Goal: Transaction & Acquisition: Purchase product/service

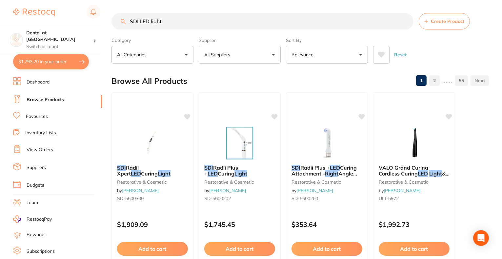
drag, startPoint x: 180, startPoint y: 25, endPoint x: 101, endPoint y: 24, distance: 78.7
click at [101, 24] on div "$1,793.20 Dental at Joondalup Switch account Dental at [GEOGRAPHIC_DATA] $1,793…" at bounding box center [251, 129] width 502 height 259
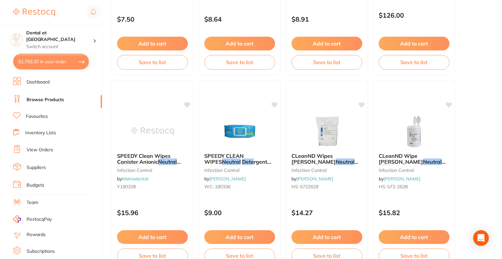
scroll to position [820, 0]
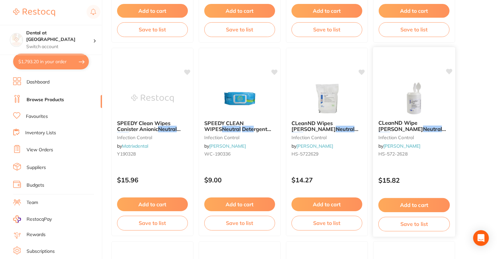
type input "neutral dete"
click at [391, 132] on em "Dete" at bounding box center [385, 135] width 12 height 7
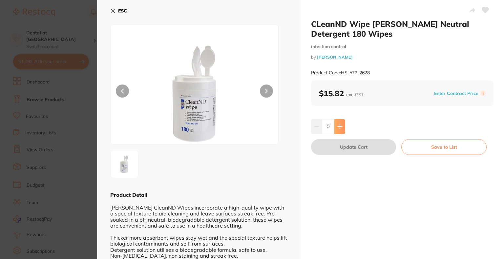
click at [342, 129] on button at bounding box center [339, 126] width 11 height 14
click at [342, 128] on button at bounding box center [339, 126] width 11 height 14
type input "2"
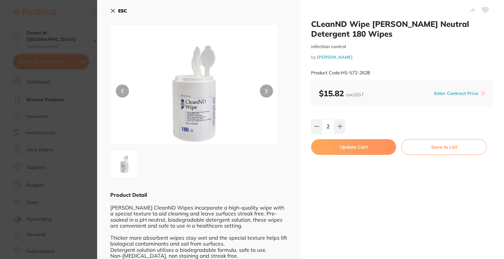
click at [344, 145] on button "Update Cart" at bounding box center [353, 147] width 85 height 16
checkbox input "false"
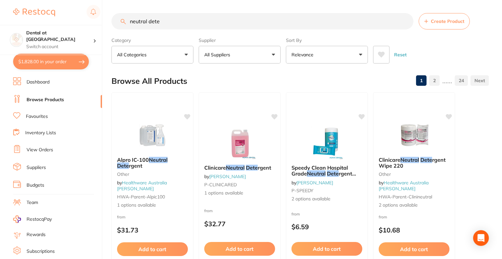
drag, startPoint x: 175, startPoint y: 22, endPoint x: 110, endPoint y: 21, distance: 64.3
click at [110, 21] on div "$1,828.00 Dental at Joondalup Switch account Dental at [GEOGRAPHIC_DATA] $1,828…" at bounding box center [251, 129] width 502 height 259
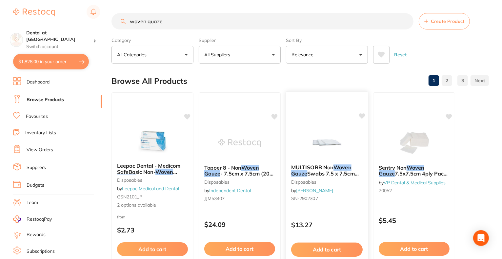
type input "woven guaze"
click at [328, 167] on span "MULTISORB Non" at bounding box center [312, 167] width 42 height 7
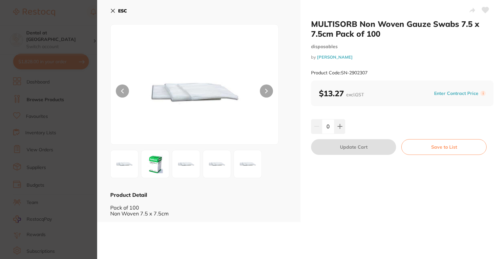
click at [147, 164] on img at bounding box center [155, 165] width 24 height 24
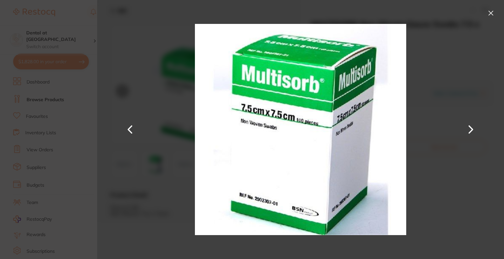
click at [491, 14] on button at bounding box center [491, 13] width 10 height 10
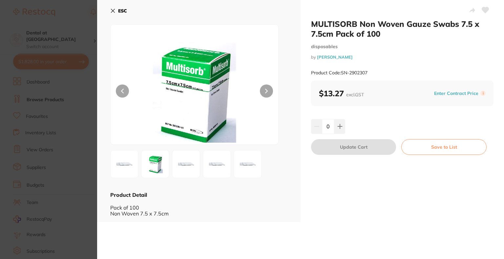
click at [223, 165] on img at bounding box center [217, 165] width 24 height 24
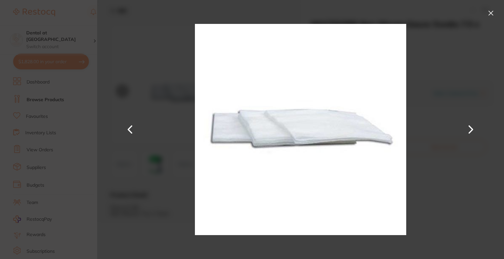
click at [494, 11] on button at bounding box center [491, 13] width 10 height 10
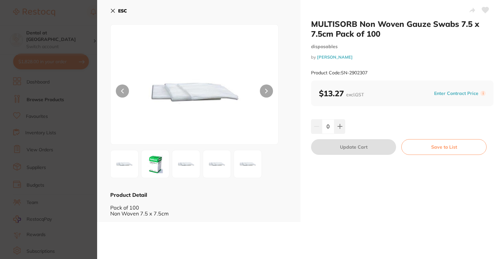
click at [122, 172] on img at bounding box center [125, 165] width 24 height 24
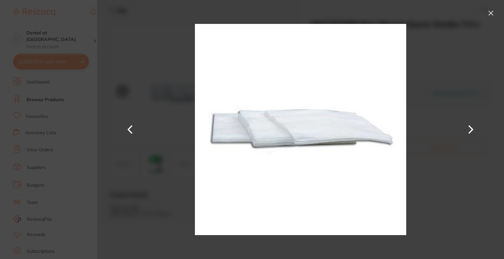
click at [489, 12] on button at bounding box center [491, 13] width 10 height 10
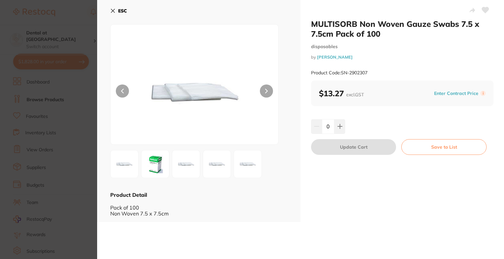
click at [114, 13] on icon at bounding box center [112, 10] width 5 height 5
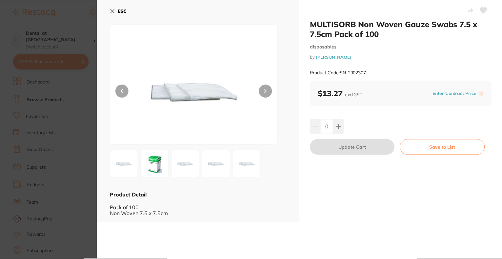
scroll to position [33, 0]
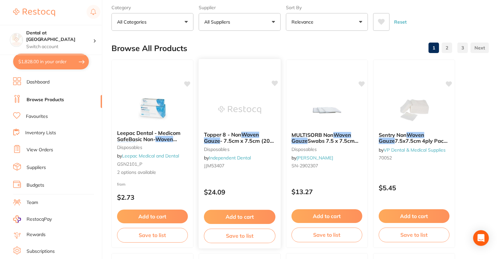
click at [241, 132] on span "Topper 8 - Non" at bounding box center [222, 135] width 37 height 7
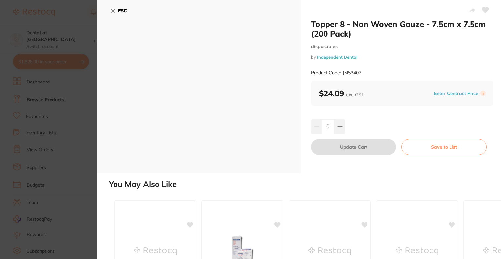
click at [115, 11] on button "ESC" at bounding box center [118, 10] width 17 height 11
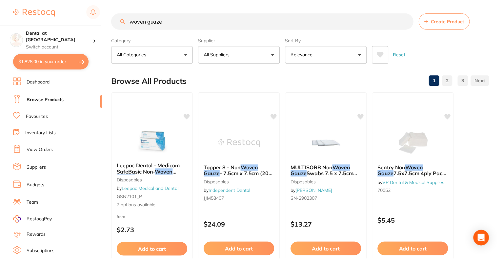
scroll to position [33, 0]
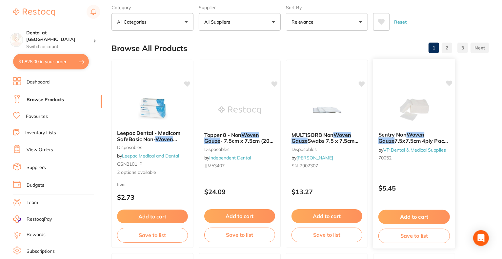
click at [411, 140] on span "7.5x7.5cm 4ply Pack Of 100" at bounding box center [414, 144] width 70 height 13
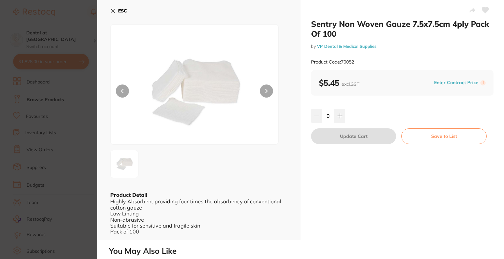
click at [190, 89] on img at bounding box center [194, 93] width 101 height 104
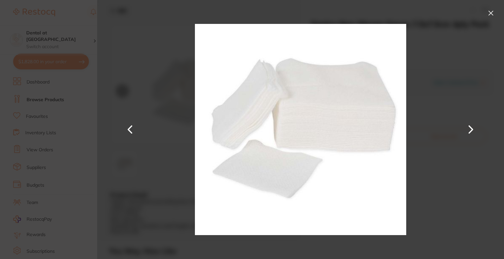
click at [486, 11] on button at bounding box center [491, 13] width 10 height 10
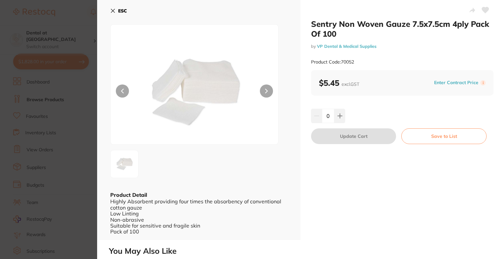
click at [110, 11] on icon at bounding box center [112, 10] width 5 height 5
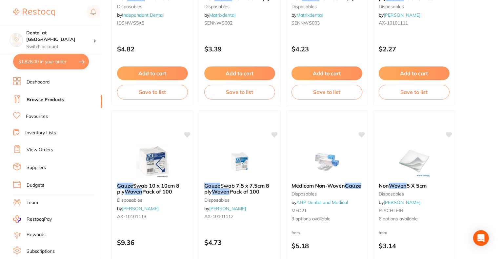
scroll to position [984, 0]
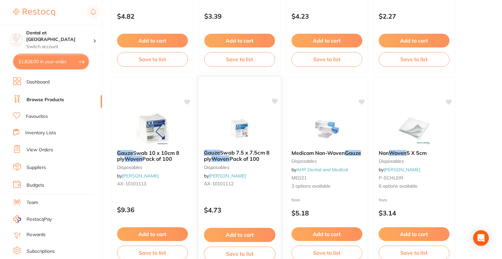
click at [234, 144] on img at bounding box center [239, 128] width 43 height 33
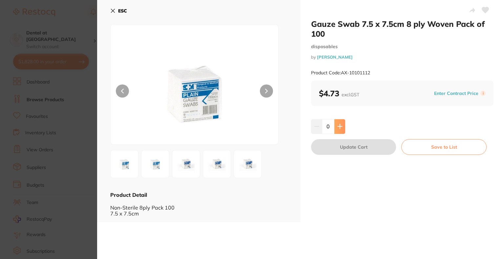
click at [341, 122] on button at bounding box center [339, 126] width 11 height 14
type input "4"
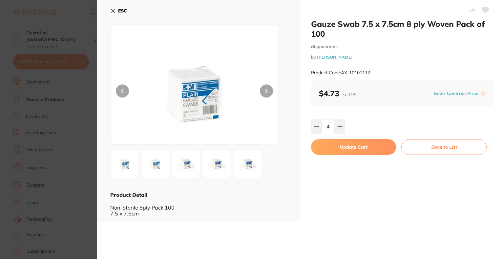
click at [337, 147] on button "Update Cart" at bounding box center [353, 147] width 85 height 16
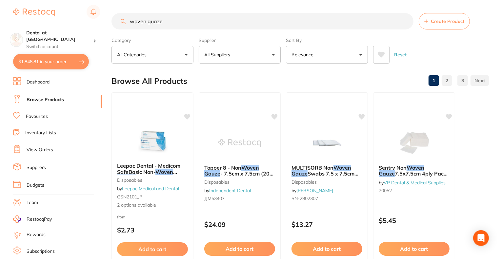
drag, startPoint x: 177, startPoint y: 22, endPoint x: 121, endPoint y: 15, distance: 56.5
click at [121, 15] on input "woven guaze" at bounding box center [263, 21] width 302 height 16
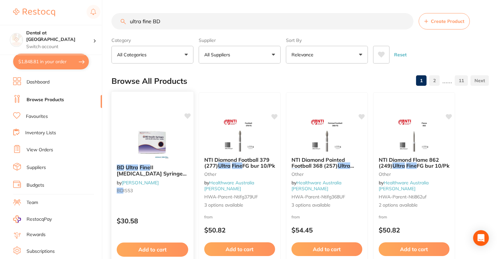
type input "ultra fine BD"
click at [150, 158] on img at bounding box center [152, 142] width 43 height 33
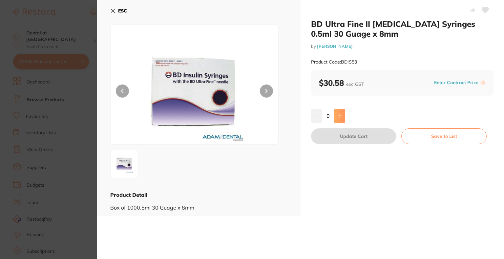
click at [340, 115] on icon at bounding box center [339, 116] width 5 height 5
click at [340, 116] on icon at bounding box center [340, 116] width 4 height 4
type input "2"
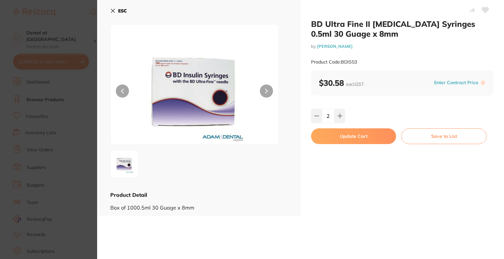
click at [327, 136] on button "Update Cart" at bounding box center [353, 137] width 85 height 16
checkbox input "false"
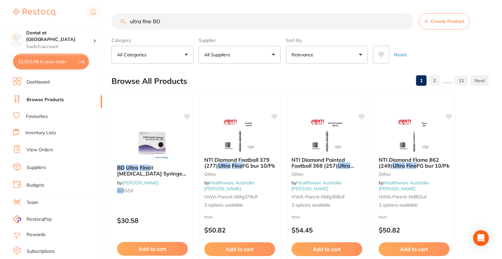
drag, startPoint x: 170, startPoint y: 22, endPoint x: 115, endPoint y: 21, distance: 55.1
click at [115, 21] on input "ultra fine BD" at bounding box center [263, 21] width 302 height 16
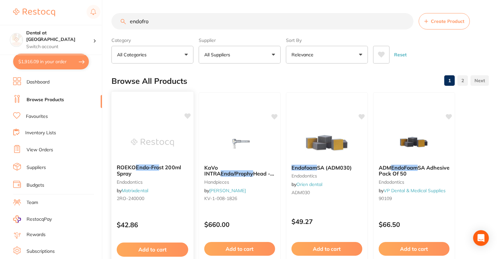
type input "endofro"
click at [165, 155] on img at bounding box center [152, 142] width 43 height 33
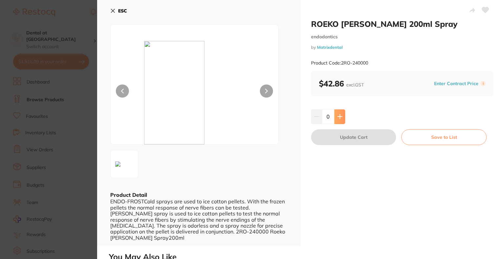
click at [336, 114] on button at bounding box center [339, 117] width 11 height 14
type input "1"
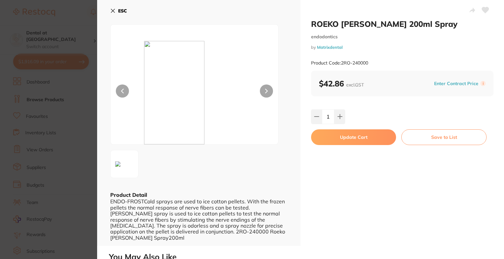
click at [346, 137] on button "Update Cart" at bounding box center [353, 138] width 85 height 16
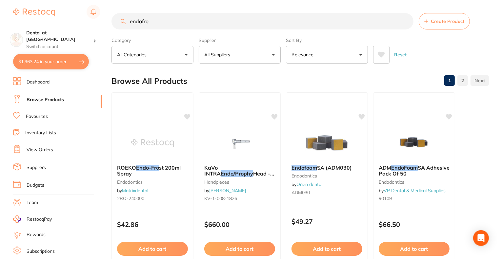
drag, startPoint x: 132, startPoint y: 21, endPoint x: 108, endPoint y: 20, distance: 23.6
click at [108, 20] on div "$1,963.24 Dental at Joondalup Switch account Dental at [GEOGRAPHIC_DATA] $1,963…" at bounding box center [251, 129] width 502 height 259
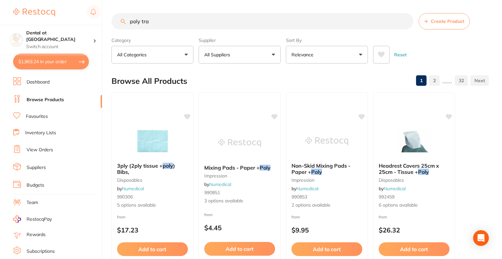
type input "poly tray"
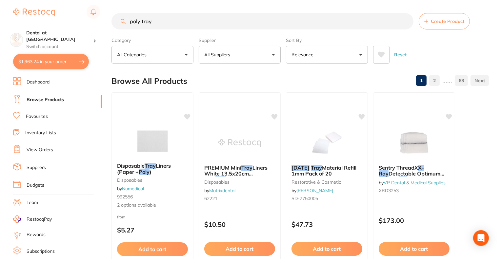
drag, startPoint x: 161, startPoint y: 22, endPoint x: 108, endPoint y: 21, distance: 52.5
click at [108, 21] on div "$1,963.24 Dental at Joondalup Switch account Dental at Joondalup $1,963.24 in y…" at bounding box center [251, 129] width 502 height 259
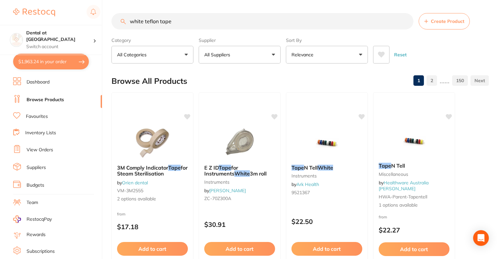
type input "white teflon tape"
click at [67, 60] on button "$1,963.24 in your order" at bounding box center [51, 62] width 76 height 16
checkbox input "true"
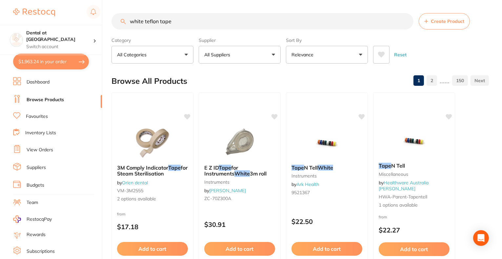
checkbox input "true"
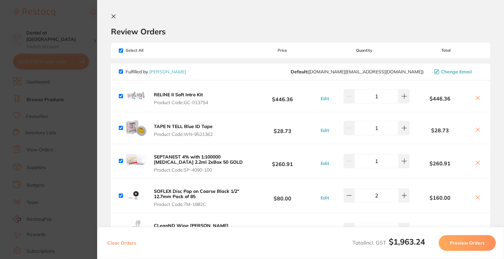
click at [114, 13] on section "Review Orders Your orders are being processed and we will notify you once we ha…" at bounding box center [300, 129] width 407 height 259
click at [111, 15] on icon at bounding box center [113, 16] width 5 height 5
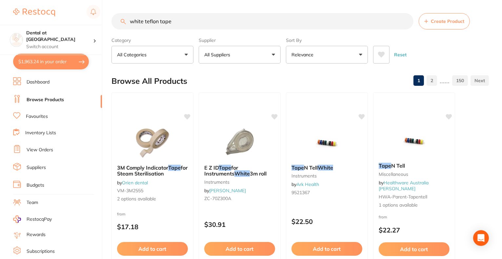
drag, startPoint x: 190, startPoint y: 24, endPoint x: 104, endPoint y: 13, distance: 86.7
click at [104, 13] on div "$1,963.24 Dental at Joondalup Switch account Dental at [GEOGRAPHIC_DATA] $1,963…" at bounding box center [251, 129] width 502 height 259
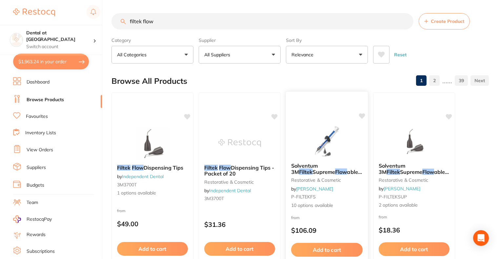
type input "filtek flow"
click at [325, 161] on div "Solventum 3M Filtek Supreme Flow able Syringes 2 x 2g restorative & cosmetic by…" at bounding box center [327, 186] width 82 height 57
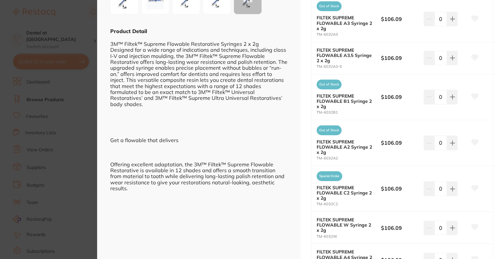
scroll to position [197, 0]
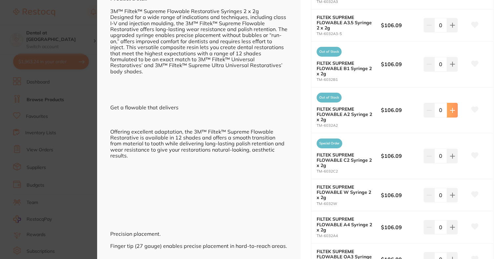
click at [454, 111] on button at bounding box center [452, 110] width 11 height 14
type input "2"
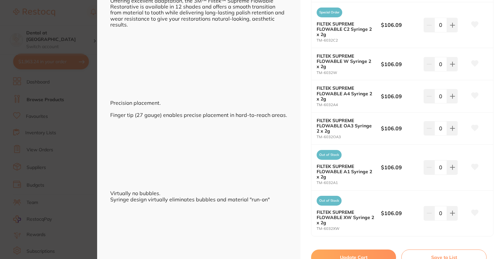
scroll to position [394, 0]
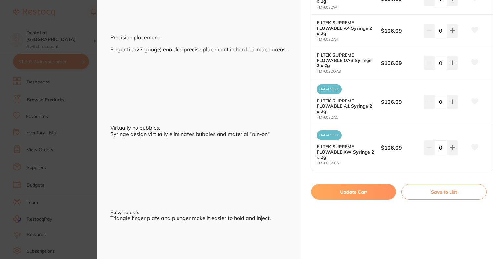
click at [345, 193] on button "Update Cart" at bounding box center [353, 192] width 85 height 16
checkbox input "false"
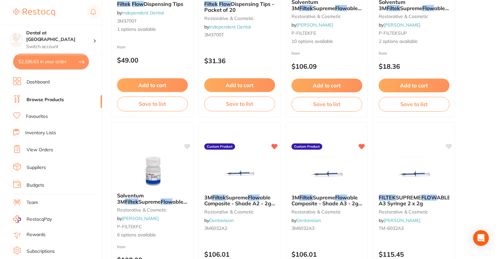
scroll to position [197, 0]
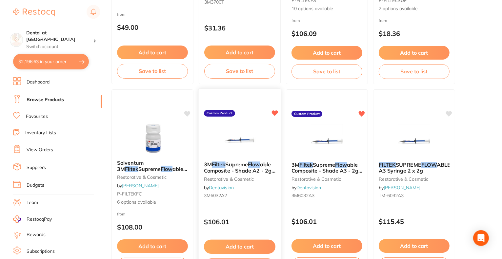
click at [220, 158] on div "3M Filtek Supreme Flow able Composite - Shade A2 - 2g Syringe, 2-Pack restorati…" at bounding box center [240, 181] width 82 height 50
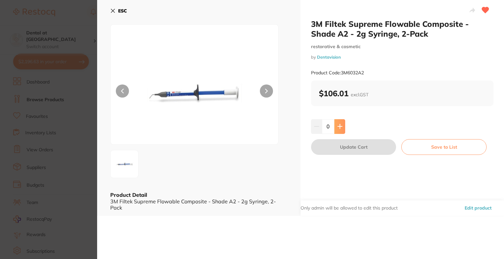
click at [340, 124] on button at bounding box center [339, 126] width 11 height 14
click at [340, 124] on icon at bounding box center [339, 126] width 5 height 5
type input "2"
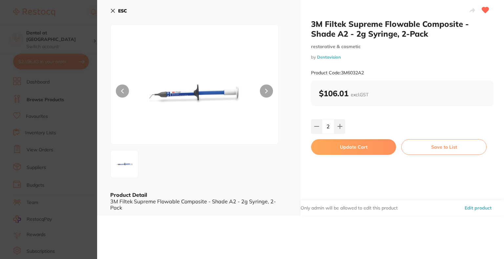
click at [342, 151] on button "Update Cart" at bounding box center [353, 147] width 85 height 16
checkbox input "false"
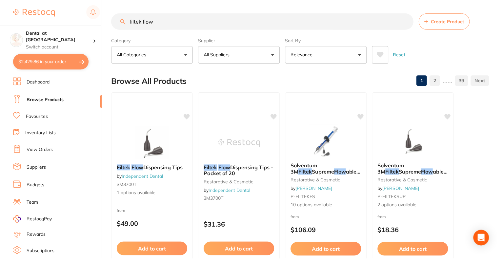
scroll to position [197, 0]
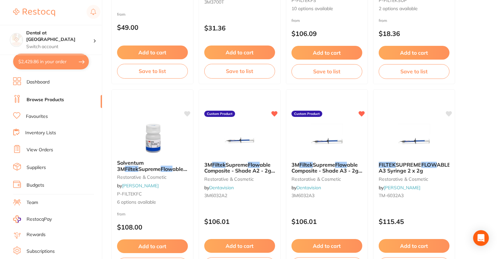
click at [52, 64] on button "$2,429.86 in your order" at bounding box center [51, 62] width 76 height 16
checkbox input "true"
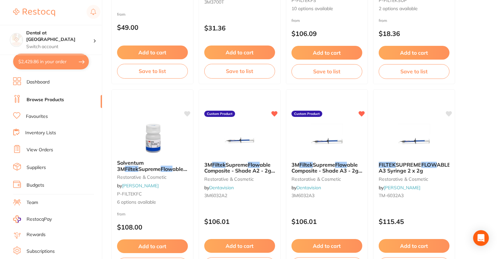
checkbox input "true"
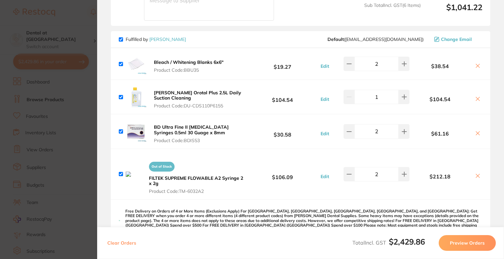
scroll to position [394, 0]
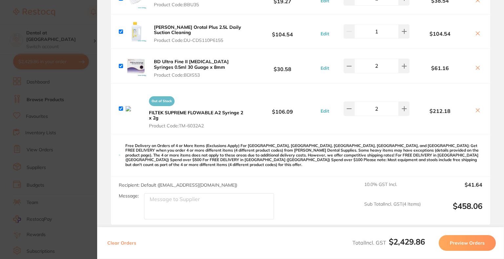
click at [475, 111] on icon at bounding box center [477, 110] width 5 height 5
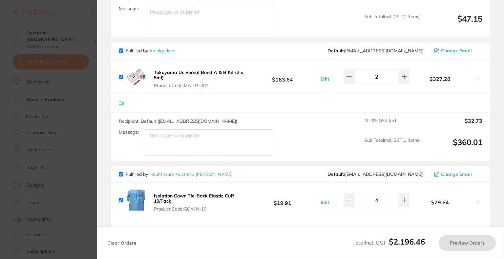
checkbox input "true"
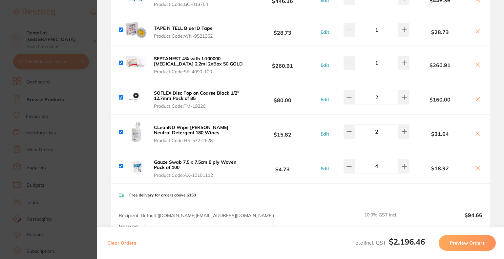
scroll to position [0, 0]
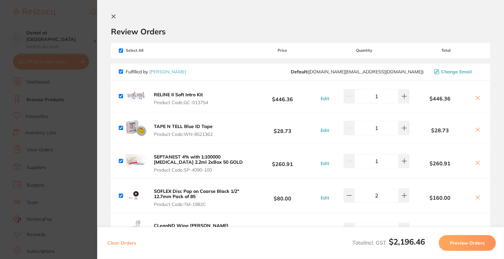
click at [113, 15] on icon at bounding box center [113, 16] width 5 height 5
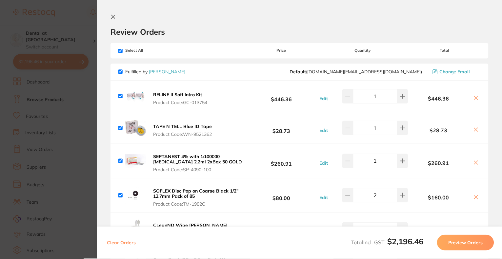
scroll to position [197, 0]
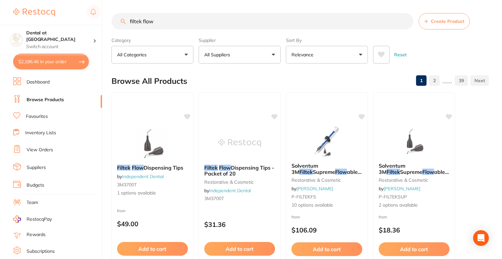
drag, startPoint x: 163, startPoint y: 21, endPoint x: 82, endPoint y: 19, distance: 80.7
click at [82, 19] on div "$2,196.46 Dental at Joondalup Switch account Dental at Joondalup $2,196.46 in y…" at bounding box center [251, 129] width 502 height 259
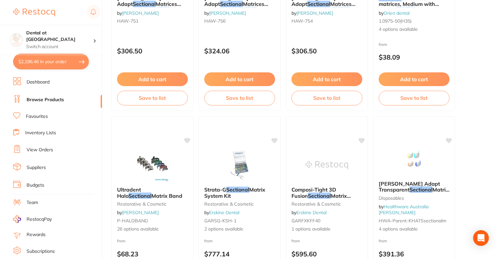
scroll to position [623, 0]
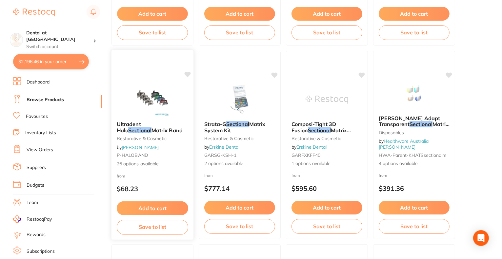
type input "3.5mm sectional"
click at [143, 117] on div "Ultradent Halo Sectional Matrix Band restorative & cosmetic by Adam Dental P-HA…" at bounding box center [153, 144] width 82 height 57
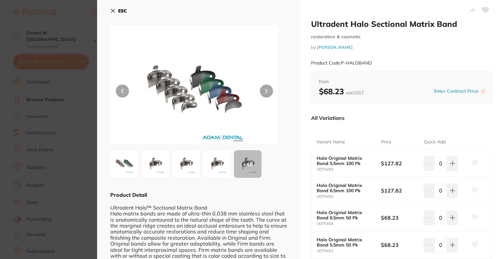
click at [216, 171] on img at bounding box center [217, 165] width 24 height 24
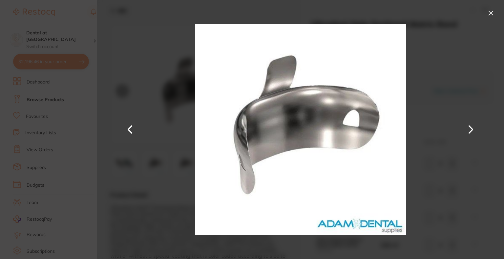
click at [489, 14] on button at bounding box center [491, 13] width 10 height 10
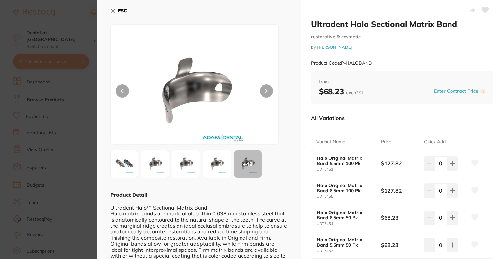
click at [119, 166] on img at bounding box center [125, 165] width 24 height 24
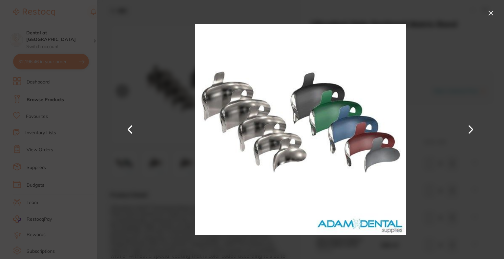
click at [489, 14] on button at bounding box center [491, 13] width 10 height 10
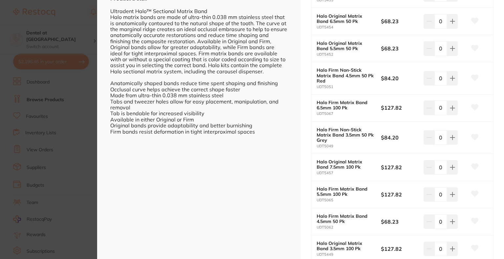
scroll to position [230, 0]
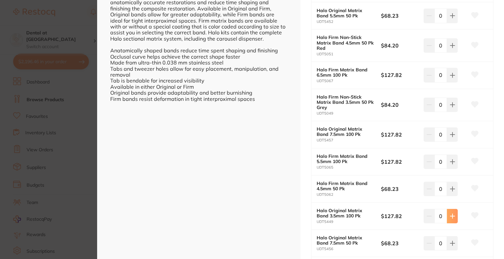
click at [450, 214] on icon at bounding box center [452, 216] width 5 height 5
type input "1"
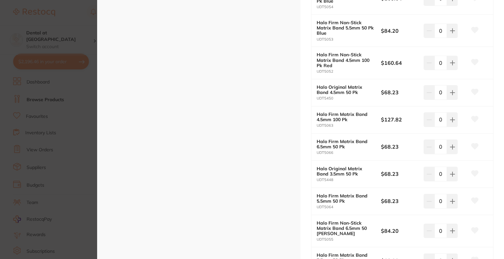
scroll to position [689, 0]
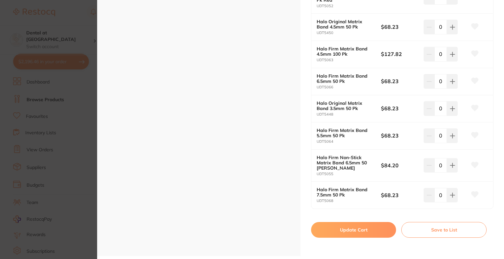
click at [337, 227] on button "Update Cart" at bounding box center [353, 230] width 85 height 16
checkbox input "false"
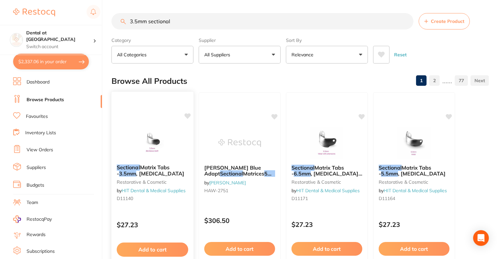
click at [160, 169] on span "Matrix Tabs -" at bounding box center [143, 170] width 53 height 13
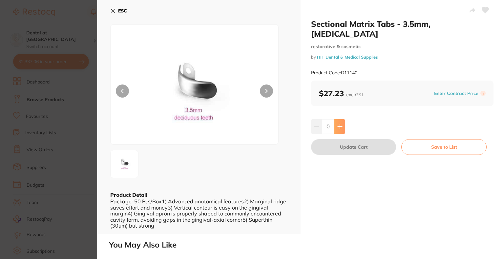
click at [341, 129] on button at bounding box center [339, 126] width 11 height 14
type input "1"
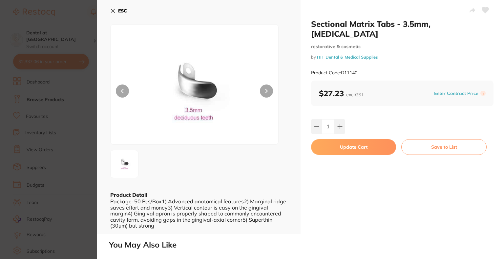
click at [346, 152] on button "Update Cart" at bounding box center [353, 147] width 85 height 16
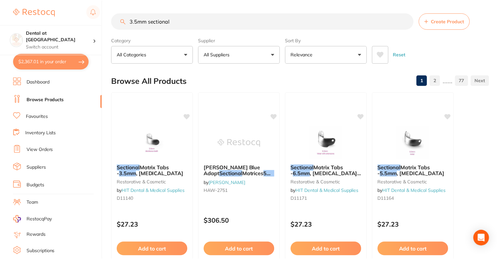
scroll to position [33, 0]
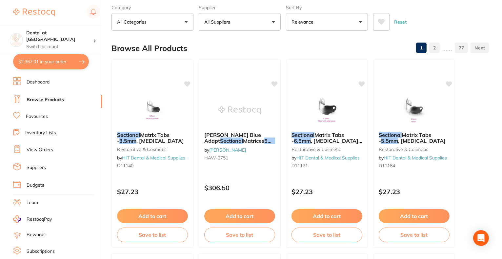
click at [44, 65] on button "$2,367.01 in your order" at bounding box center [51, 62] width 76 height 16
checkbox input "true"
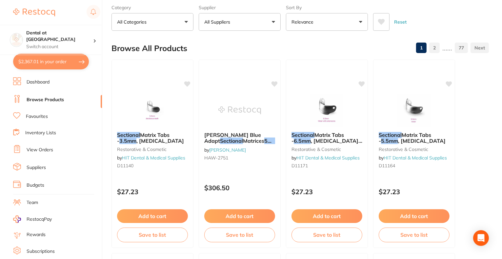
checkbox input "true"
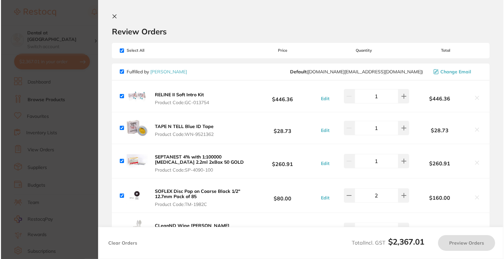
scroll to position [0, 0]
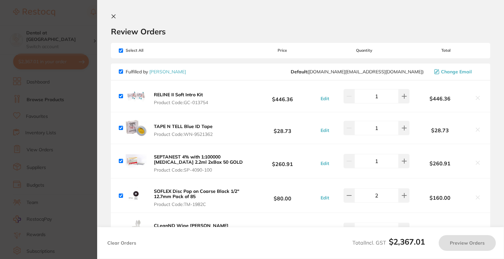
checkbox input "false"
checkbox input "true"
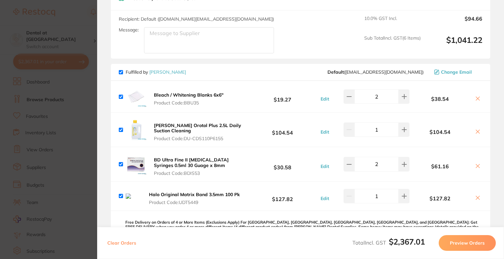
scroll to position [328, 0]
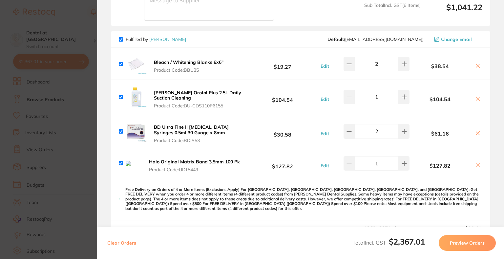
click at [478, 168] on icon at bounding box center [477, 165] width 5 height 5
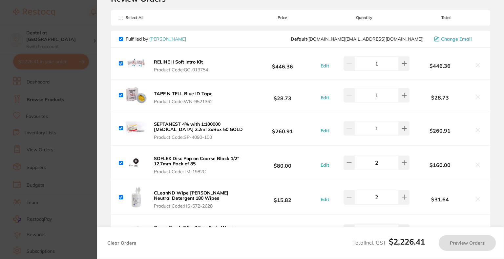
scroll to position [0, 0]
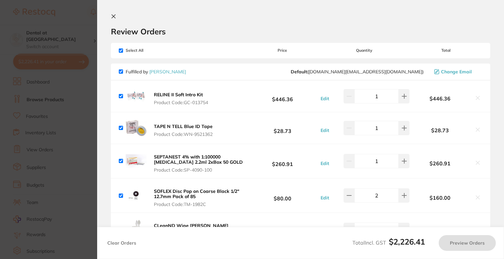
checkbox input "true"
click at [112, 17] on icon at bounding box center [113, 16] width 5 height 5
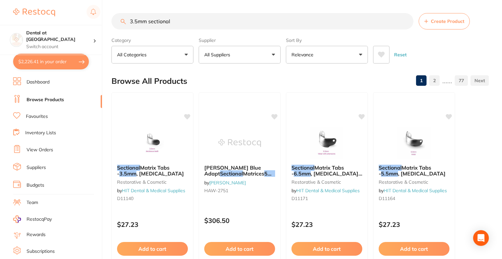
drag, startPoint x: 180, startPoint y: 21, endPoint x: 121, endPoint y: 18, distance: 58.5
click at [121, 18] on input "3.5mm sectional" at bounding box center [263, 21] width 302 height 16
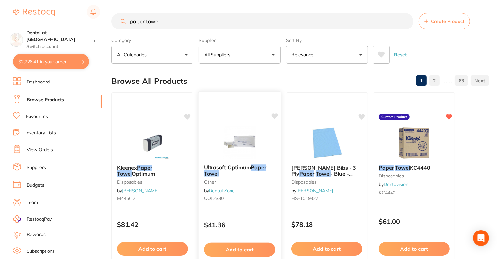
scroll to position [33, 0]
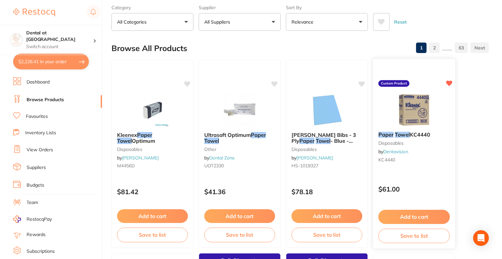
type input "paper towel"
click at [409, 126] on img at bounding box center [414, 109] width 43 height 33
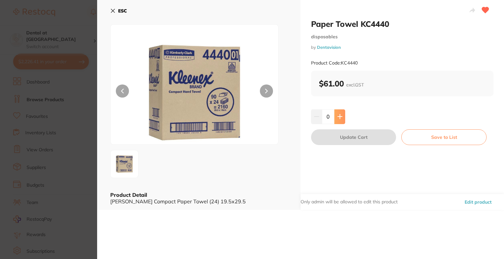
click at [337, 117] on icon at bounding box center [339, 116] width 5 height 5
type input "2"
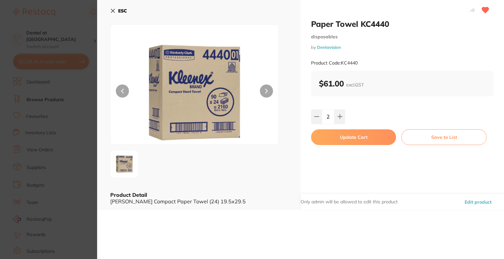
click at [346, 136] on button "Update Cart" at bounding box center [353, 138] width 85 height 16
checkbox input "false"
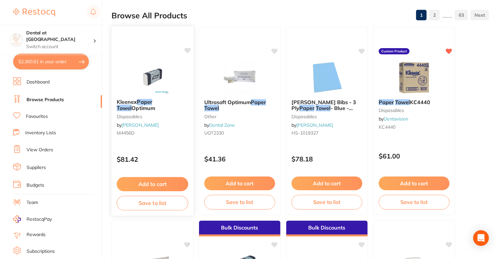
scroll to position [164, 0]
